Goal: Find specific page/section: Find specific page/section

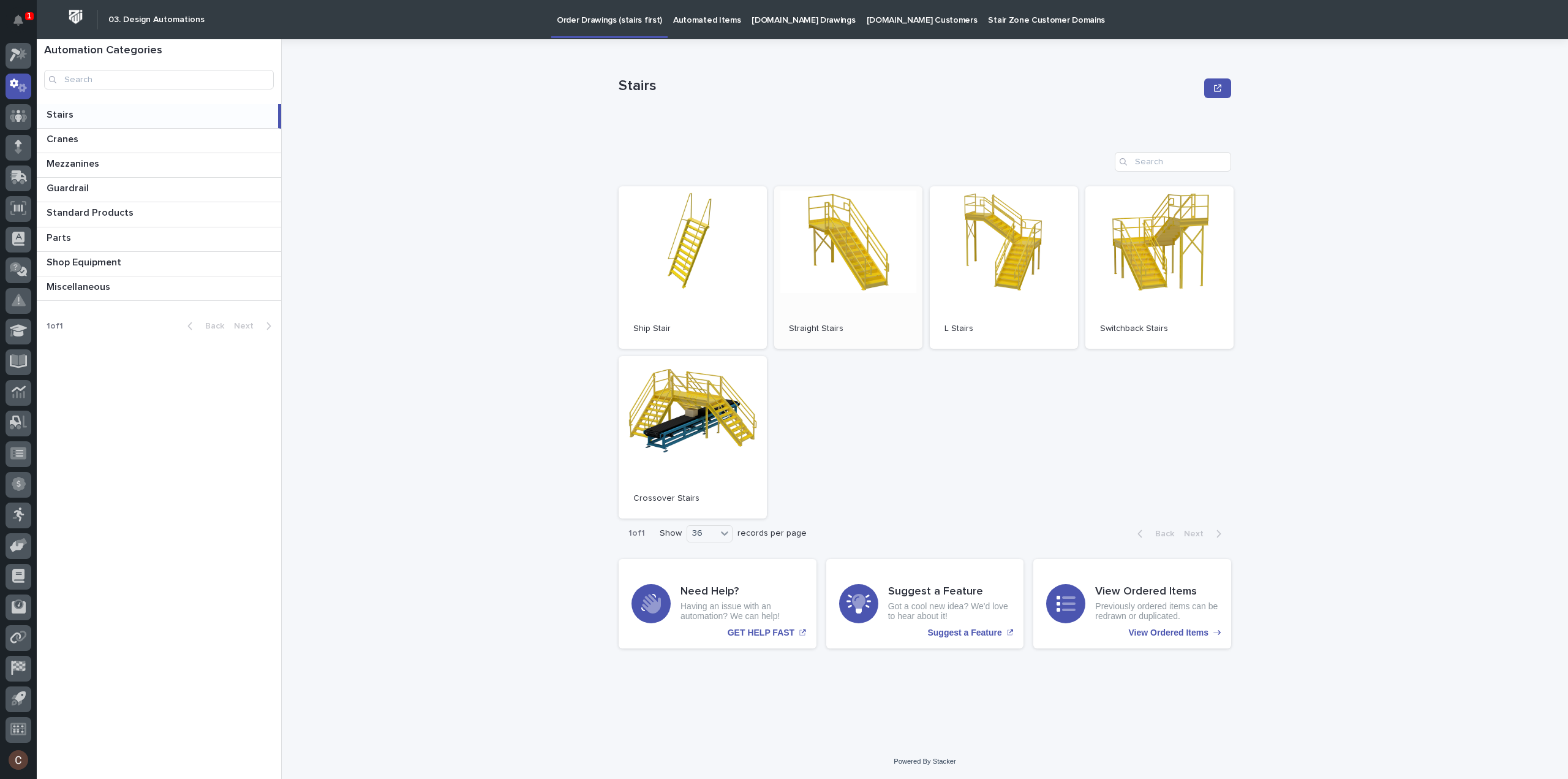
click at [816, 293] on link "Open" at bounding box center [848, 267] width 148 height 162
